Goal: Browse casually: Explore the website without a specific task or goal

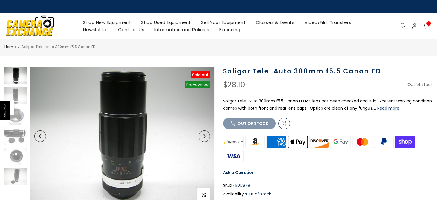
click at [15, 78] on img at bounding box center [15, 75] width 23 height 17
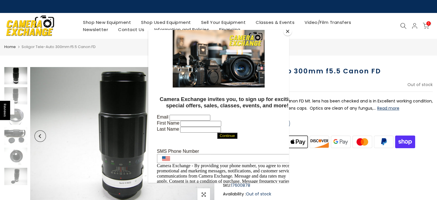
scroll to position [29, 0]
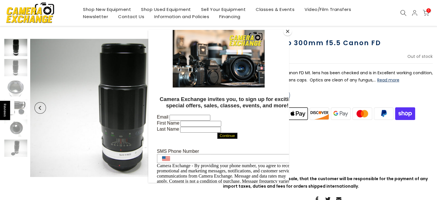
click at [22, 101] on div at bounding box center [218, 100] width 437 height 200
click at [288, 32] on button "Close" at bounding box center [288, 31] width 9 height 9
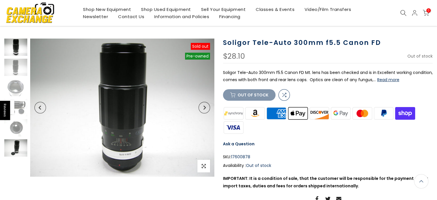
click at [9, 148] on img at bounding box center [15, 147] width 23 height 17
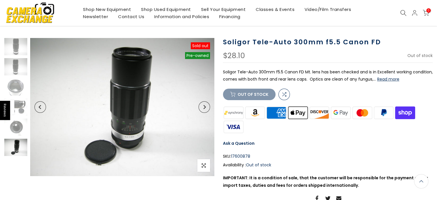
scroll to position [29, 0]
click at [18, 128] on img at bounding box center [15, 127] width 23 height 17
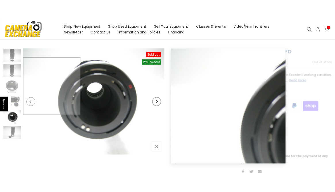
scroll to position [0, 0]
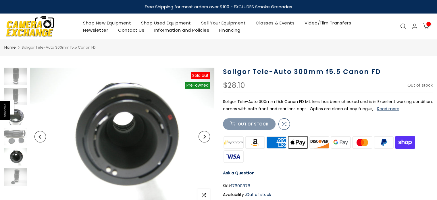
click at [18, 121] on img at bounding box center [15, 116] width 23 height 17
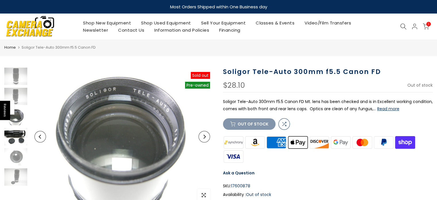
click at [10, 140] on img at bounding box center [15, 136] width 23 height 17
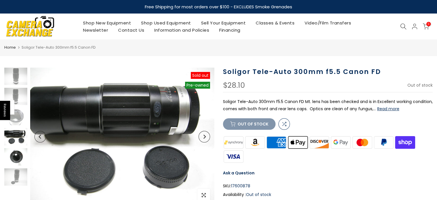
click at [15, 163] on img at bounding box center [15, 156] width 23 height 17
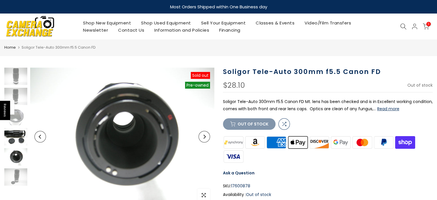
click at [15, 138] on img at bounding box center [15, 136] width 23 height 17
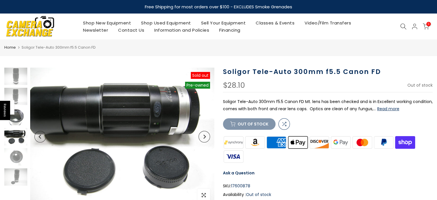
click at [18, 120] on img at bounding box center [15, 116] width 23 height 17
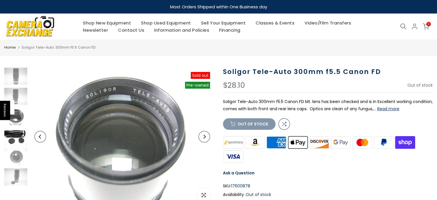
click at [12, 137] on img at bounding box center [15, 136] width 23 height 17
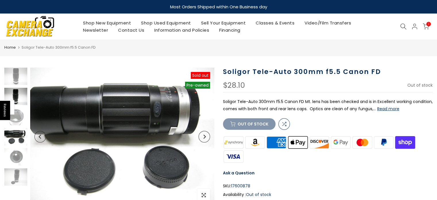
click at [20, 93] on img at bounding box center [15, 96] width 23 height 17
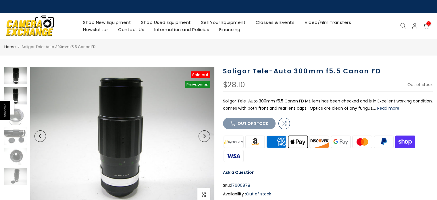
click at [21, 68] on img at bounding box center [15, 75] width 23 height 17
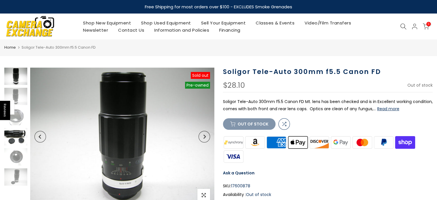
click at [16, 135] on img at bounding box center [15, 136] width 23 height 17
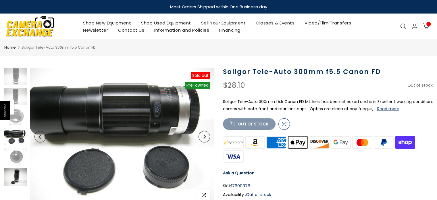
click at [20, 179] on img at bounding box center [15, 176] width 23 height 17
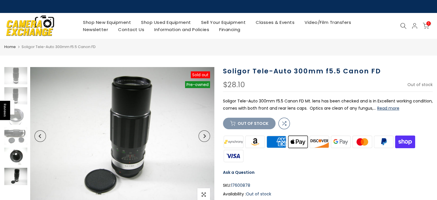
click at [20, 156] on img at bounding box center [15, 156] width 23 height 17
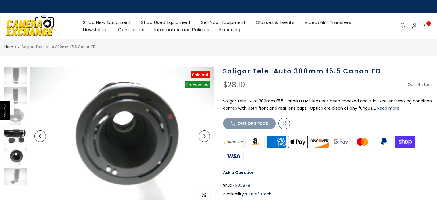
click at [24, 135] on img at bounding box center [15, 135] width 23 height 17
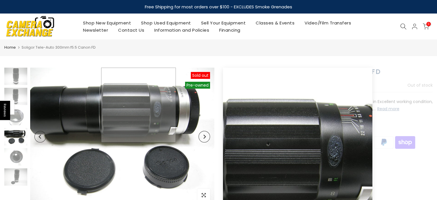
click at [139, 102] on img at bounding box center [122, 137] width 184 height 138
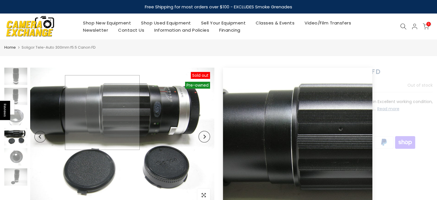
click at [101, 113] on img at bounding box center [122, 137] width 184 height 138
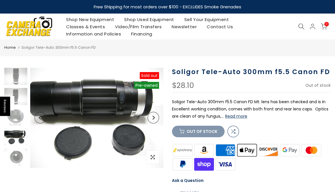
click at [163, 47] on nav "Home Soligor Tele-Auto 300mm f5.5 Canon FD" at bounding box center [167, 47] width 326 height 6
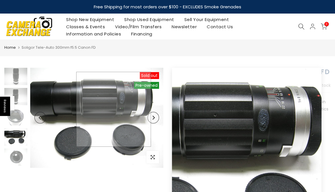
click at [114, 109] on img at bounding box center [96, 118] width 133 height 100
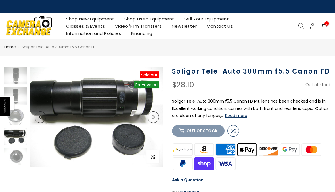
click at [125, 5] on div "Free Shipping for most orders over $100 - EXCLUDES Smoke Grenades Most Orders S…" at bounding box center [167, 6] width 335 height 13
click at [13, 121] on img at bounding box center [15, 115] width 23 height 17
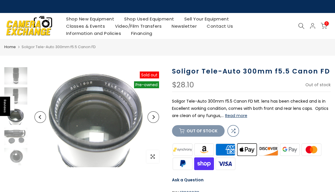
scroll to position [12, 0]
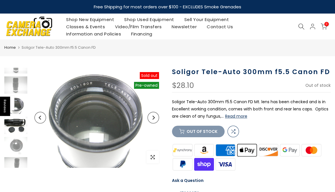
click at [18, 122] on img at bounding box center [15, 124] width 23 height 17
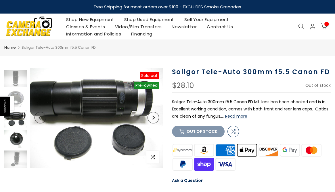
click at [13, 139] on img at bounding box center [15, 138] width 23 height 17
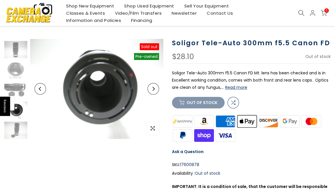
scroll to position [28, 0]
